Goal: Information Seeking & Learning: Understand process/instructions

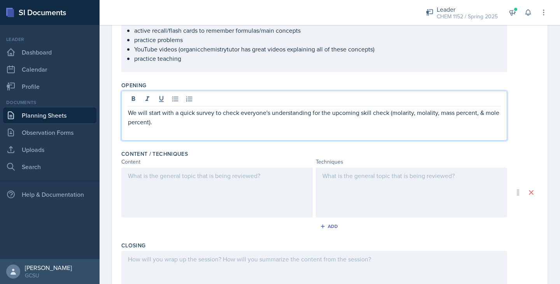
scroll to position [215, 0]
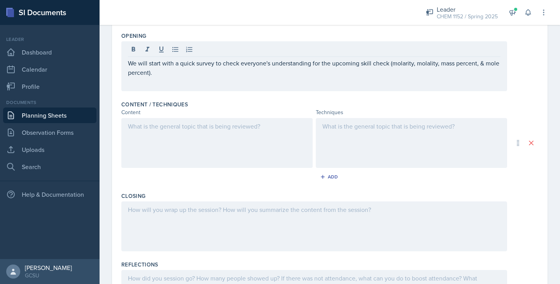
click at [155, 154] on div at bounding box center [216, 143] width 191 height 50
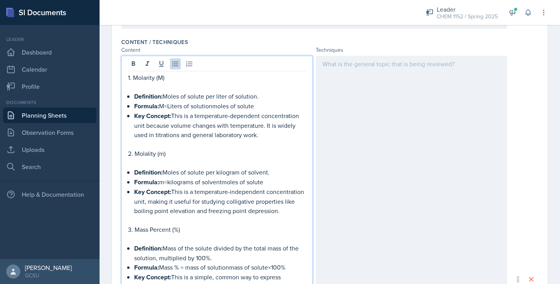
scroll to position [166, 0]
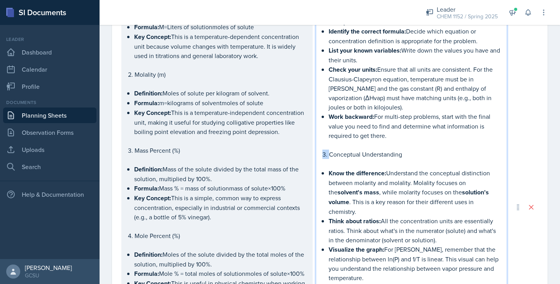
drag, startPoint x: 329, startPoint y: 153, endPoint x: 315, endPoint y: 153, distance: 14.8
click at [315, 153] on div "1. Molarity (M) Definition: Moles of solute per liter of solution. Formula: M=L…" at bounding box center [314, 206] width 386 height 433
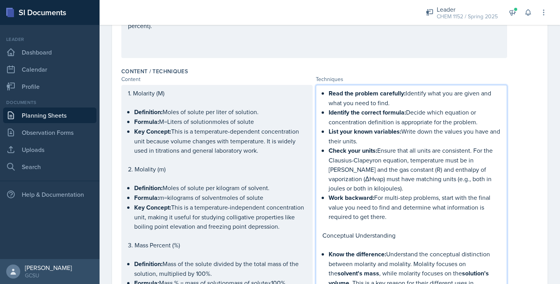
scroll to position [254, 0]
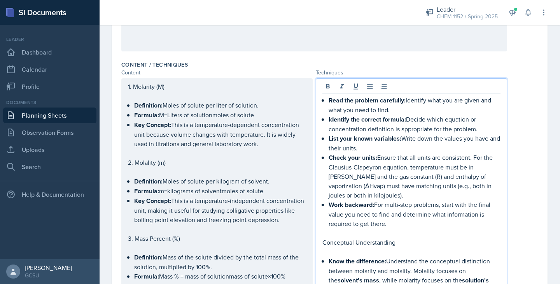
click at [328, 98] on div "Read the problem carefully: Identify what you are given and what you need to fi…" at bounding box center [411, 237] width 178 height 284
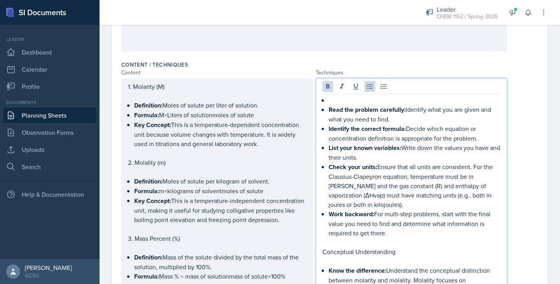
click at [333, 102] on p at bounding box center [415, 99] width 172 height 9
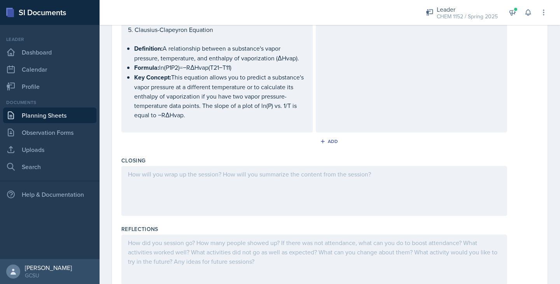
scroll to position [654, 0]
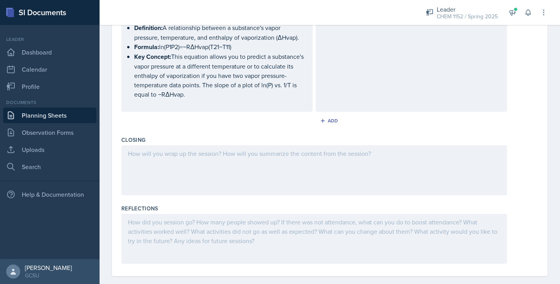
click at [267, 168] on div at bounding box center [314, 170] width 386 height 50
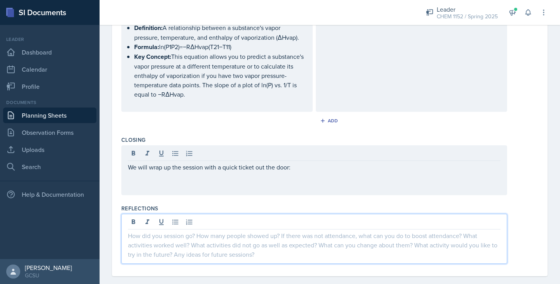
click at [164, 185] on div "We will wrap up the session with a quick ticket out the door:" at bounding box center [314, 170] width 386 height 50
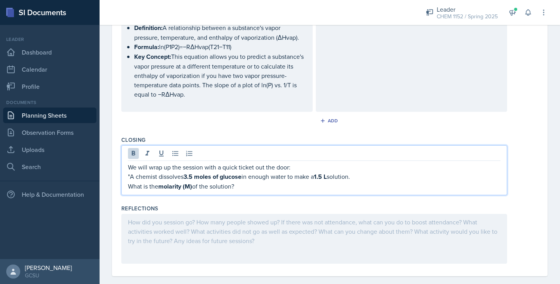
drag, startPoint x: 197, startPoint y: 178, endPoint x: 279, endPoint y: 189, distance: 82.4
click at [279, 190] on div "We will wrap up the session with a quick ticket out the door: "A chemist dissol…" at bounding box center [314, 176] width 373 height 29
click at [131, 152] on icon at bounding box center [134, 153] width 8 height 8
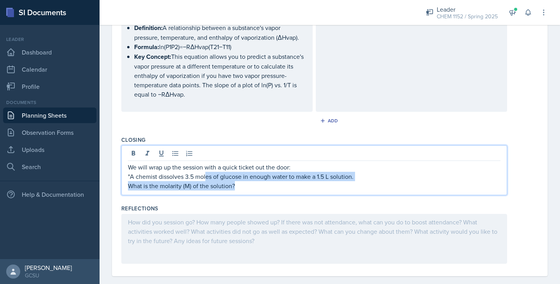
click at [247, 184] on p "What is the molarity (M) of the solution?" at bounding box center [314, 185] width 373 height 9
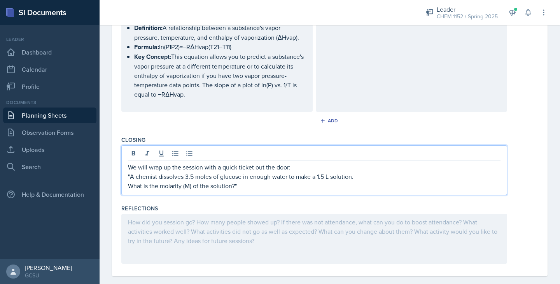
click at [460, 128] on div "Add" at bounding box center [329, 122] width 417 height 15
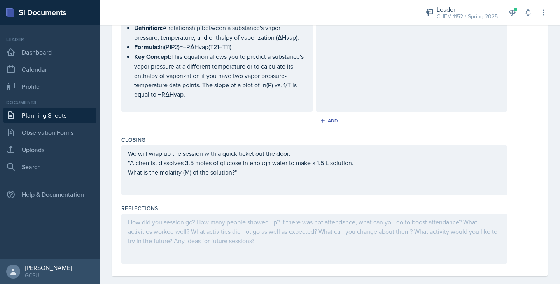
click at [259, 180] on div "We will wrap up the session with a quick ticket out the door: "A chemist dissol…" at bounding box center [314, 170] width 386 height 50
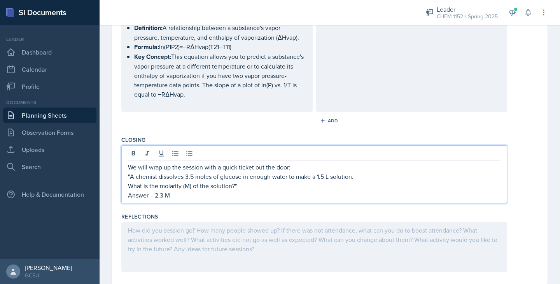
click at [209, 237] on div at bounding box center [314, 247] width 386 height 50
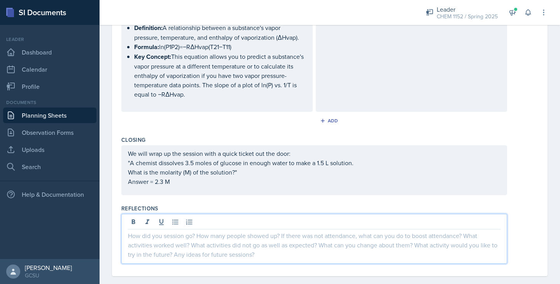
click at [299, 200] on div "Closing We will wrap up the session with a quick ticket out the door: "A chemis…" at bounding box center [329, 167] width 417 height 68
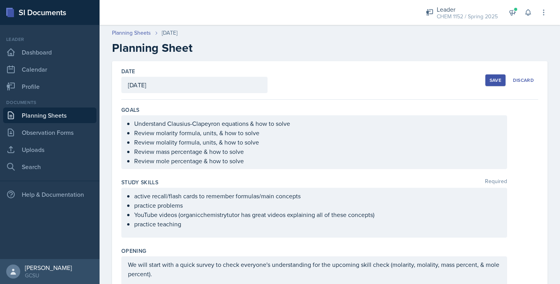
scroll to position [0, 0]
click at [496, 81] on div "Save" at bounding box center [496, 80] width 12 height 6
